Goal: Information Seeking & Learning: Stay updated

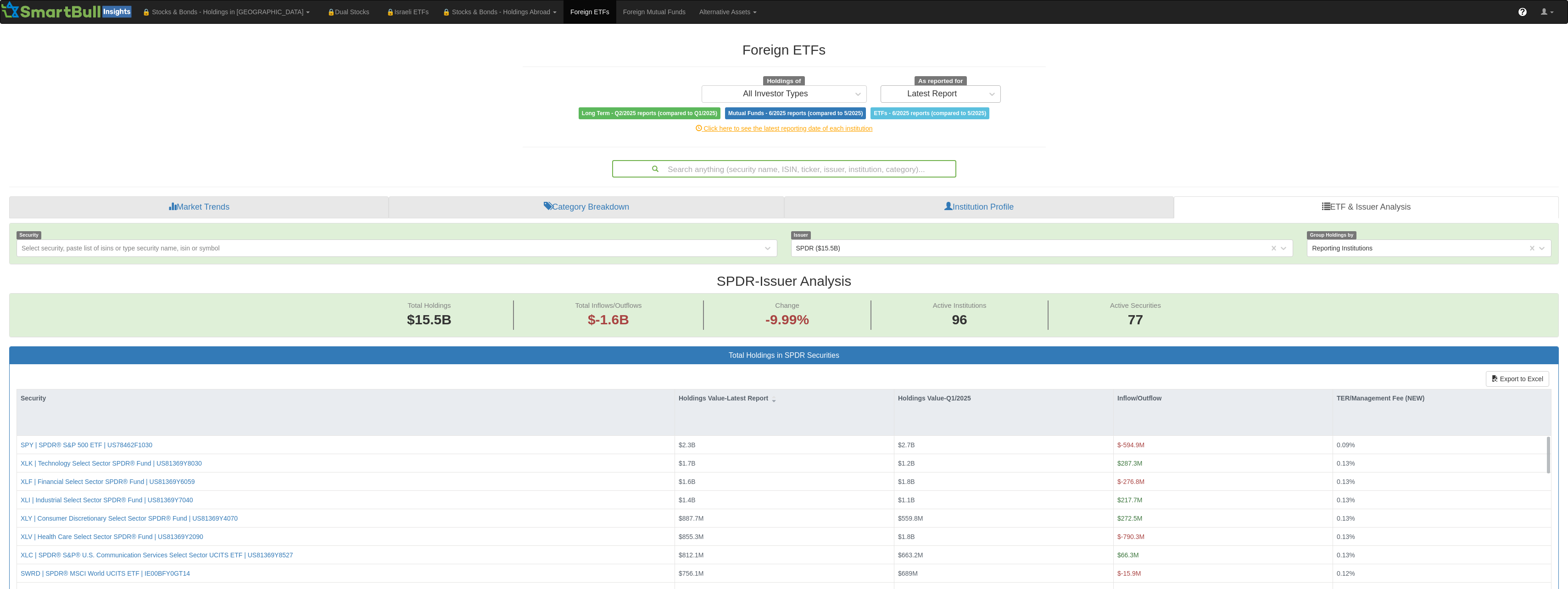
click at [947, 88] on div "Latest Report" at bounding box center [932, 94] width 103 height 15
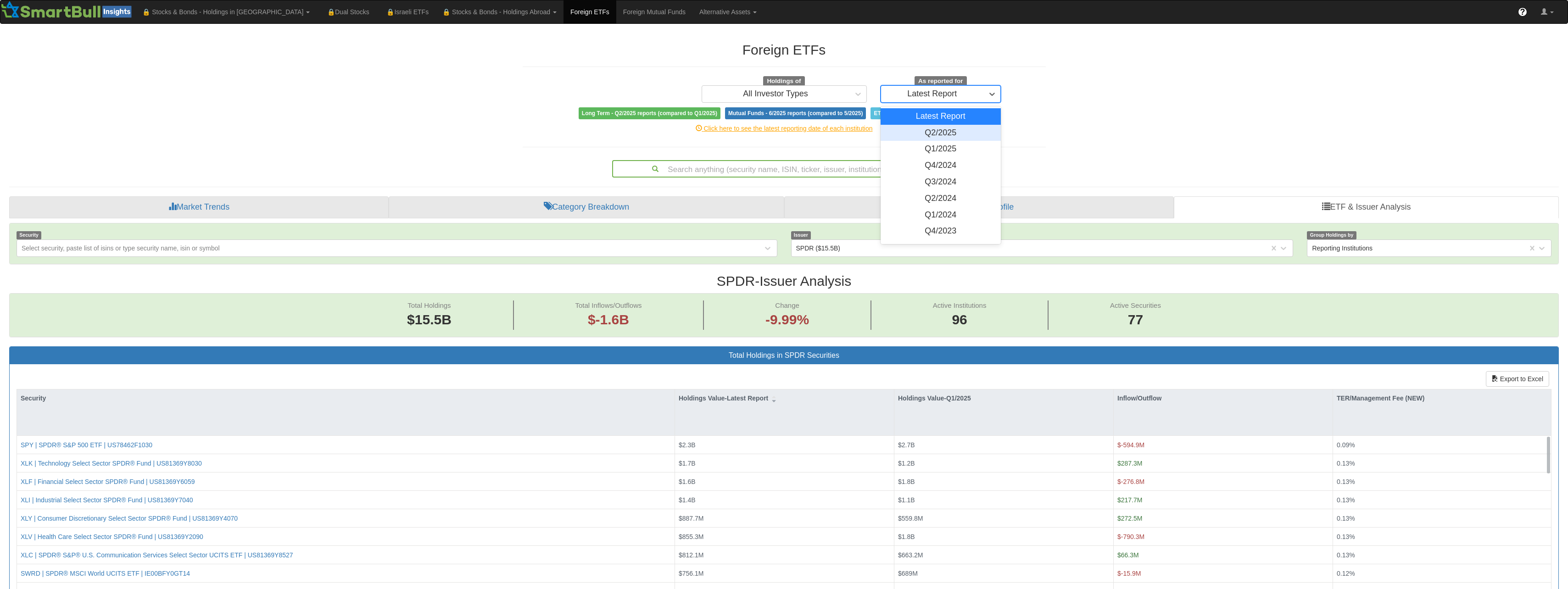
click at [950, 133] on div "Q2/2025" at bounding box center [941, 133] width 121 height 16
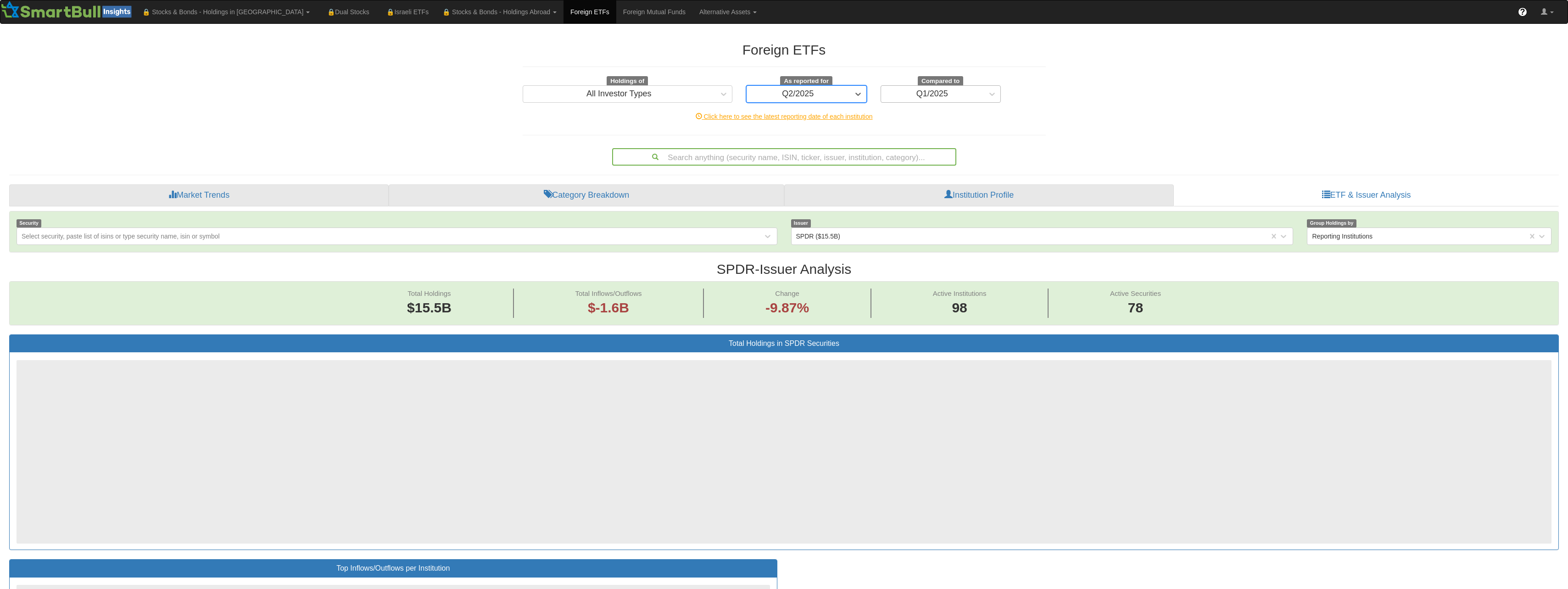
click at [942, 99] on div "Q1/2025" at bounding box center [932, 94] width 103 height 15
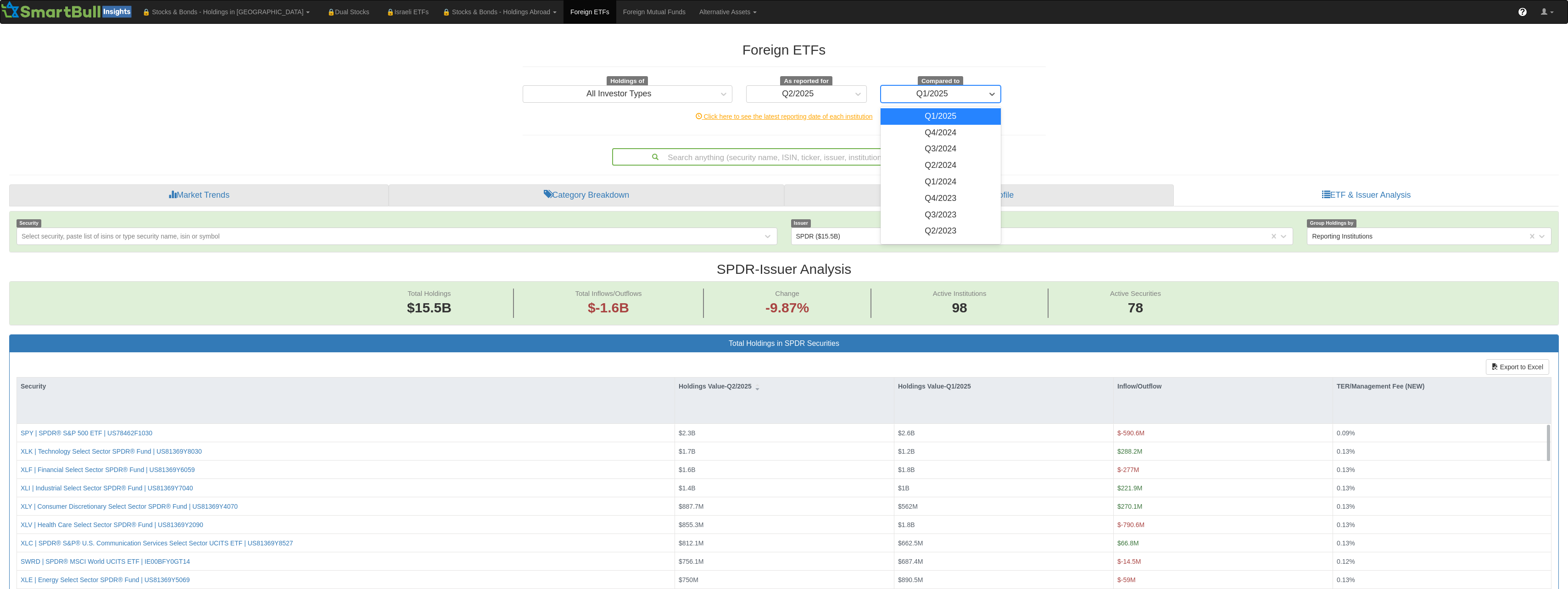
scroll to position [19, 1533]
click at [956, 232] on div "Q2/2023" at bounding box center [941, 231] width 121 height 16
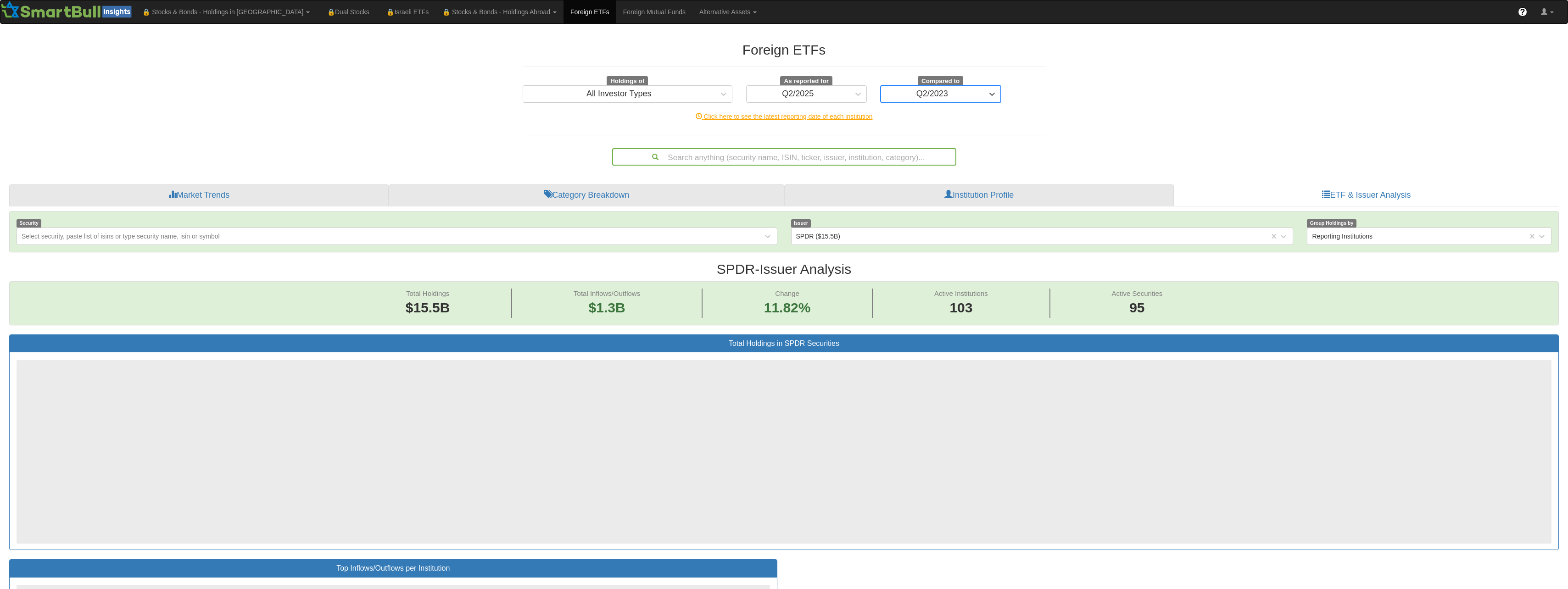
click at [973, 93] on div "Q2/2023" at bounding box center [932, 94] width 103 height 15
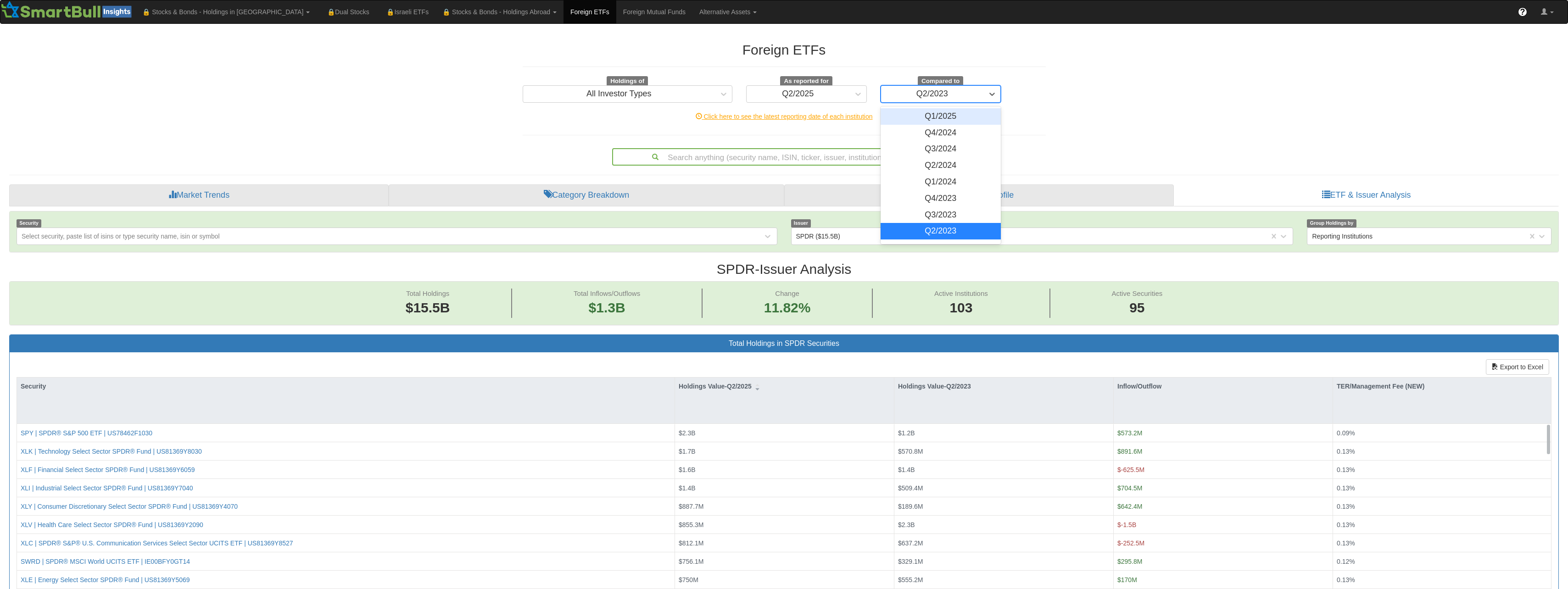
scroll to position [19, 1533]
click at [945, 207] on div "Q3/2023" at bounding box center [941, 215] width 121 height 16
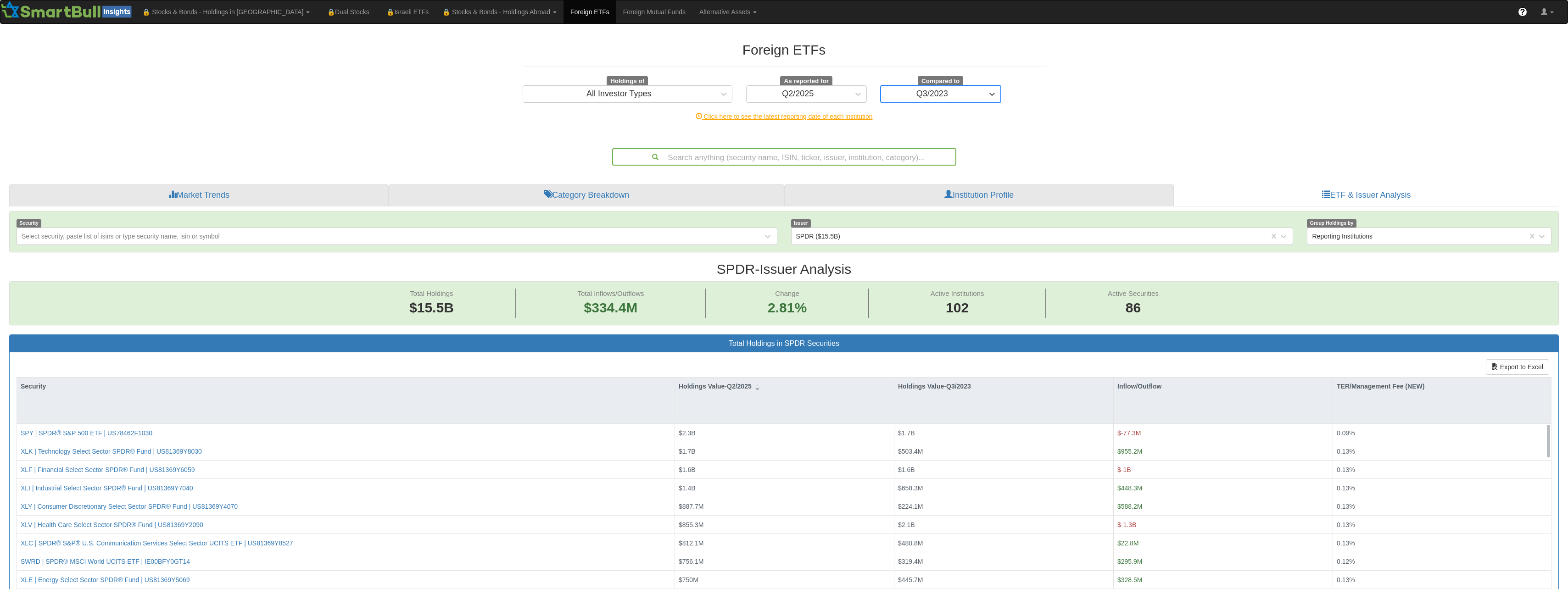
click at [962, 94] on div "Q3/2023" at bounding box center [932, 94] width 103 height 15
click at [951, 182] on div "Q1/2024" at bounding box center [941, 182] width 121 height 16
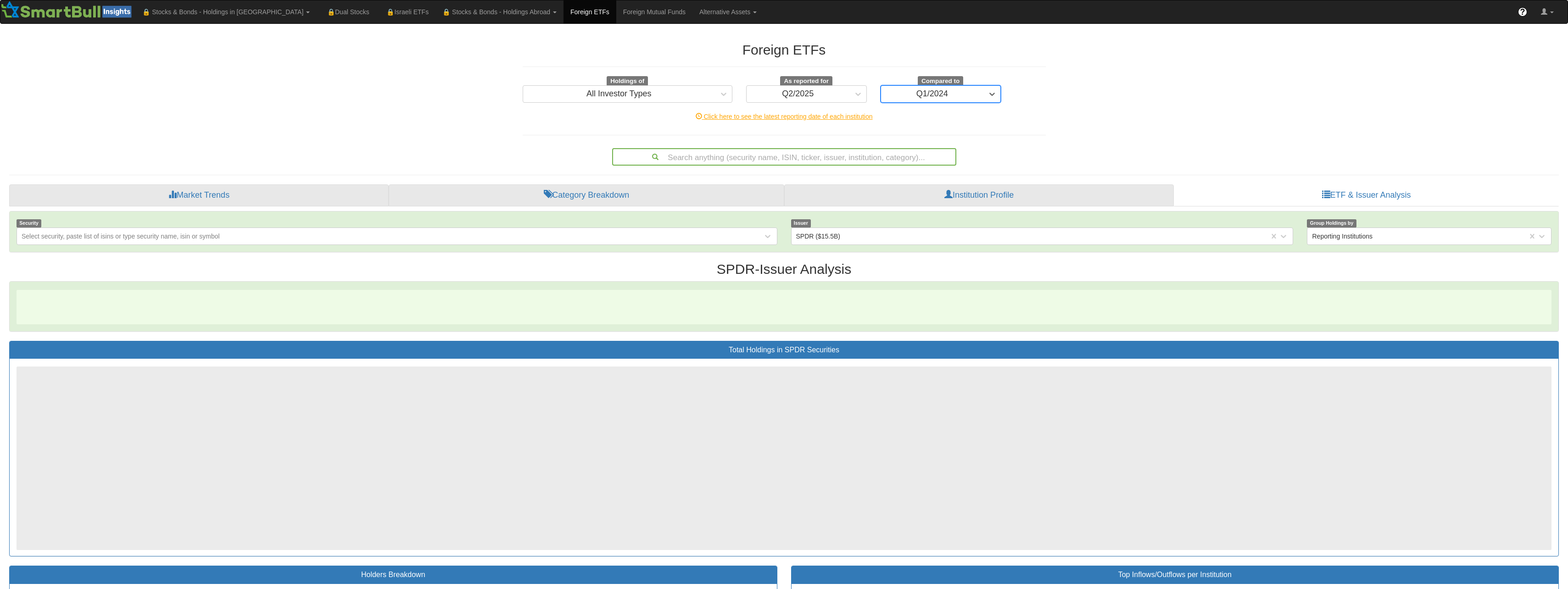
click at [949, 97] on div "Q1/2024" at bounding box center [932, 94] width 103 height 15
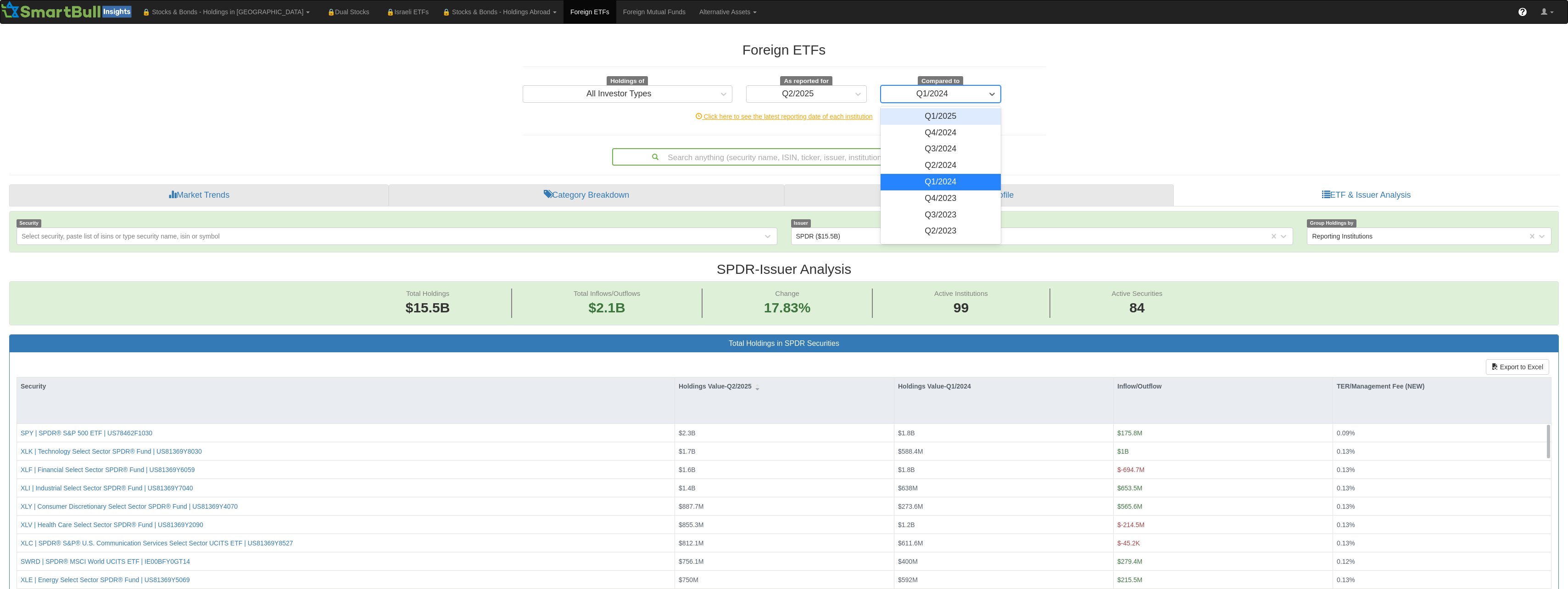
scroll to position [19, 1533]
click at [953, 197] on div "Q4/2023" at bounding box center [941, 198] width 121 height 16
